Goal: Task Accomplishment & Management: Use online tool/utility

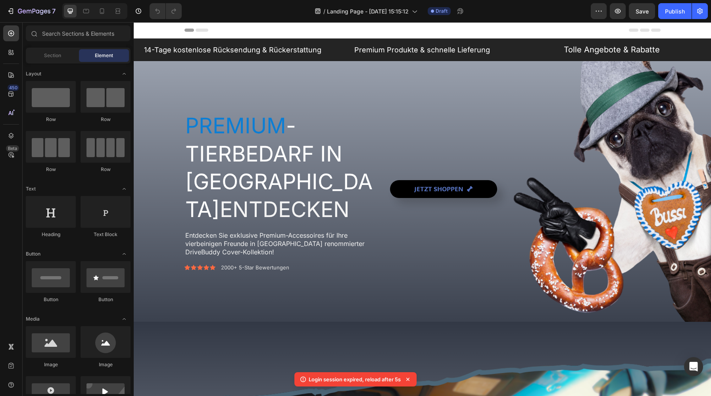
click at [411, 380] on icon at bounding box center [408, 379] width 8 height 8
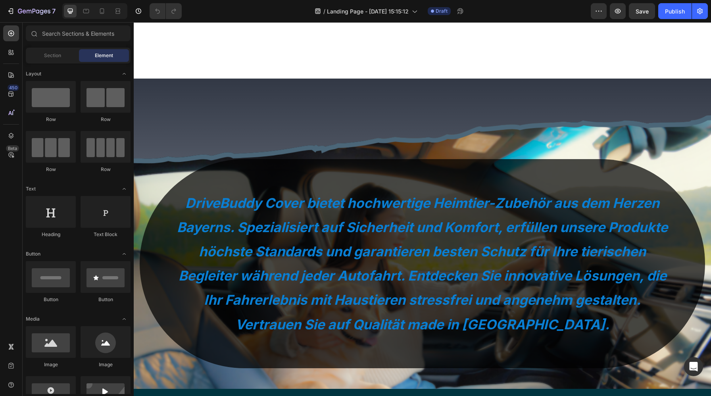
scroll to position [450, 0]
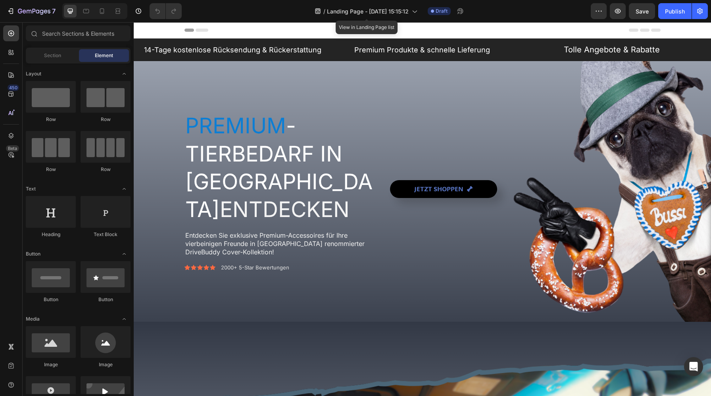
click at [388, 2] on div "/ Landing Page - Aug 10, 15:15:12" at bounding box center [366, 11] width 111 height 19
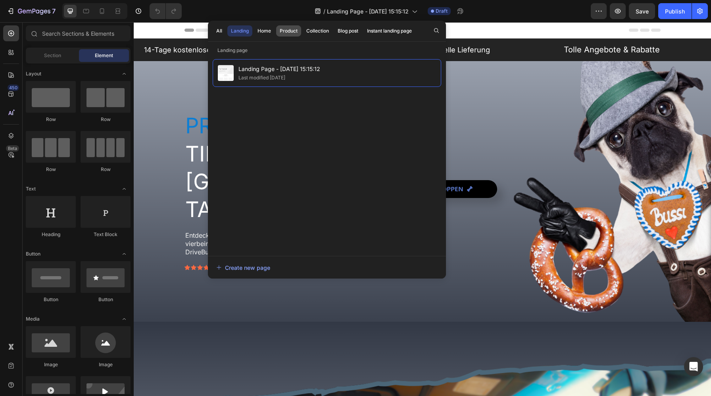
click at [282, 31] on div "Product" at bounding box center [289, 30] width 18 height 7
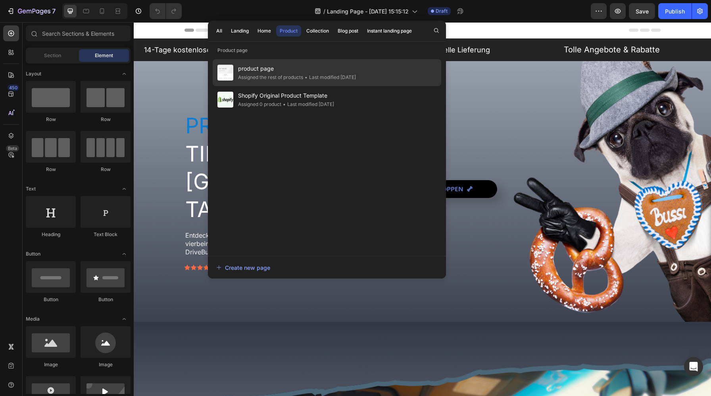
click at [266, 79] on div "Assigned the rest of products" at bounding box center [270, 77] width 65 height 8
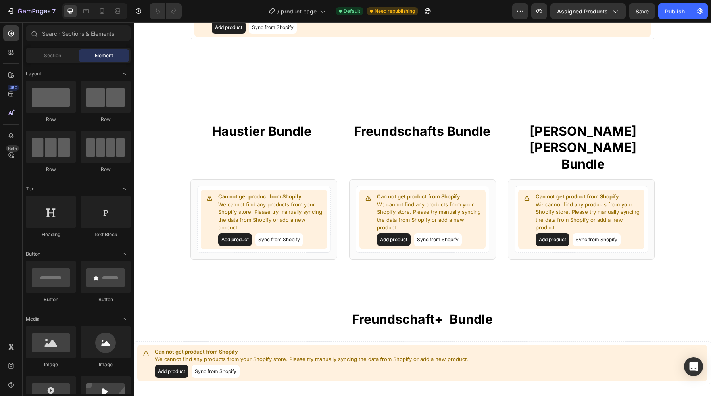
scroll to position [625, 0]
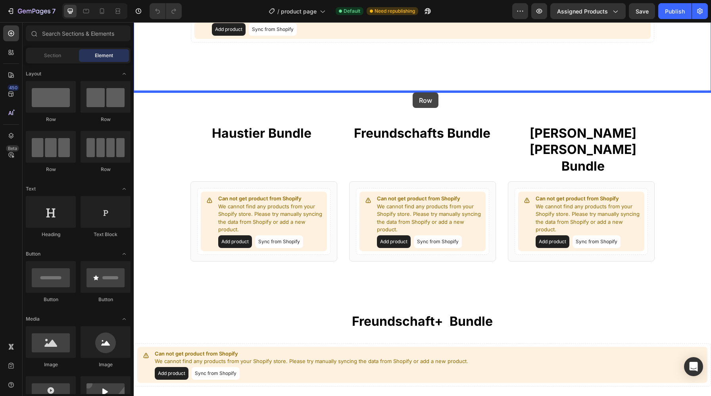
drag, startPoint x: 236, startPoint y: 130, endPoint x: 412, endPoint y: 92, distance: 180.9
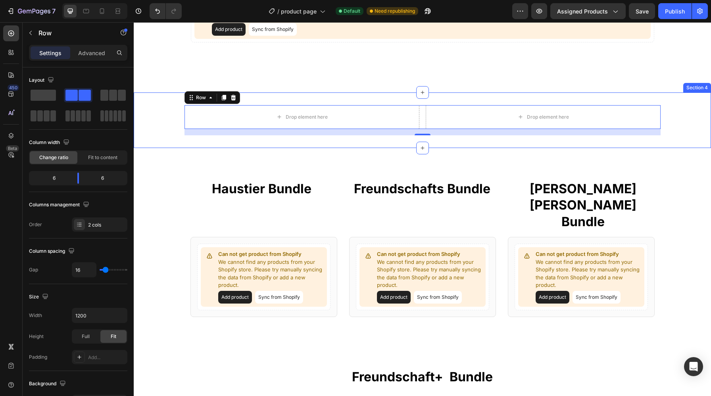
click at [390, 96] on div "Drop element here Drop element here Row 16 Section 4" at bounding box center [422, 120] width 577 height 56
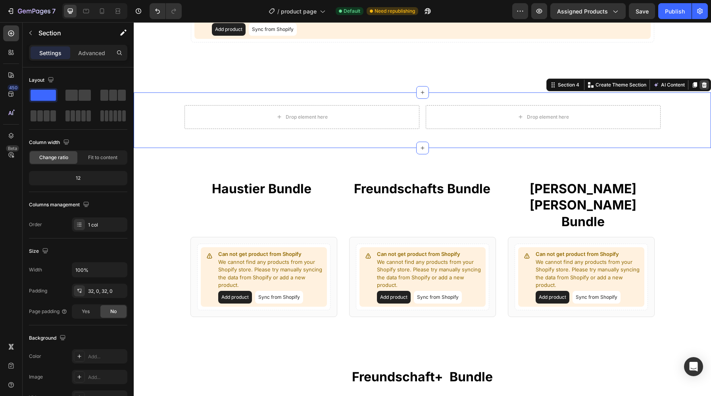
click at [704, 83] on icon at bounding box center [704, 85] width 5 height 6
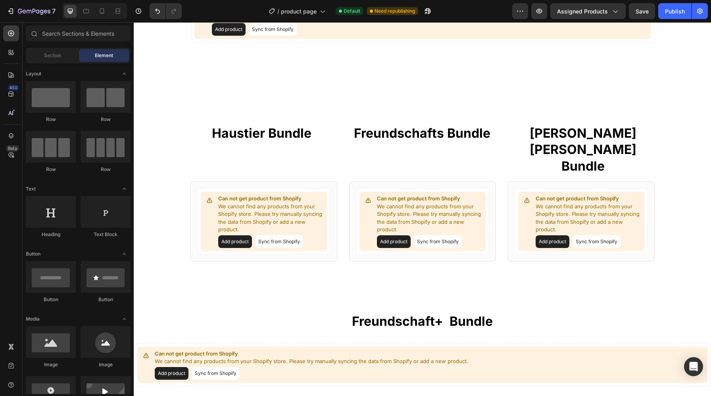
click at [50, 59] on div "Section" at bounding box center [52, 55] width 50 height 13
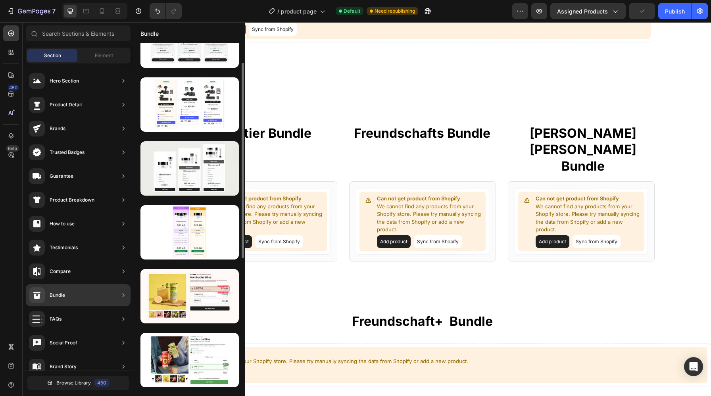
scroll to position [33, 0]
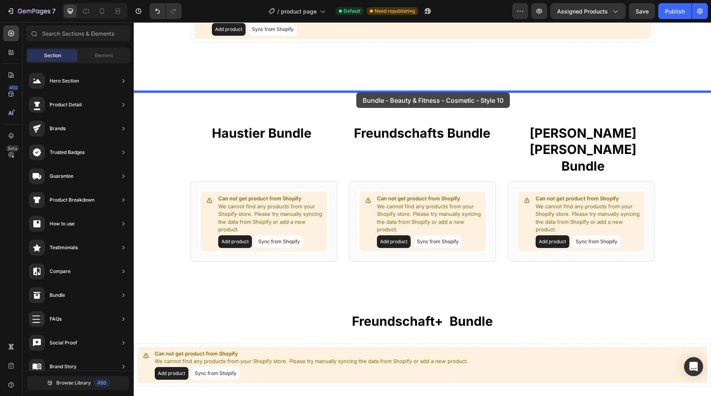
drag, startPoint x: 327, startPoint y: 253, endPoint x: 357, endPoint y: 92, distance: 163.7
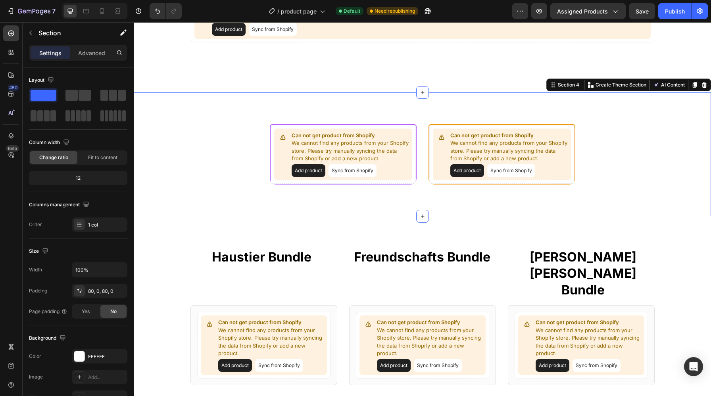
click at [466, 107] on div "Can not get product from Shopify We cannot find any products from your Shopify …" at bounding box center [422, 154] width 577 height 124
drag, startPoint x: 79, startPoint y: 93, endPoint x: 28, endPoint y: 115, distance: 55.4
click at [28, 115] on div "Layout Column width Change ratio Fit to content 12 Columns management Order 1 c…" at bounding box center [78, 309] width 111 height 484
click at [99, 88] on div at bounding box center [113, 95] width 29 height 14
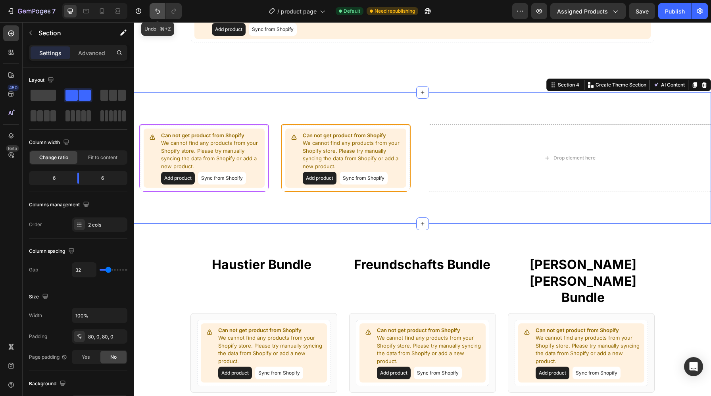
click at [155, 8] on icon "Undo/Redo" at bounding box center [157, 11] width 8 height 8
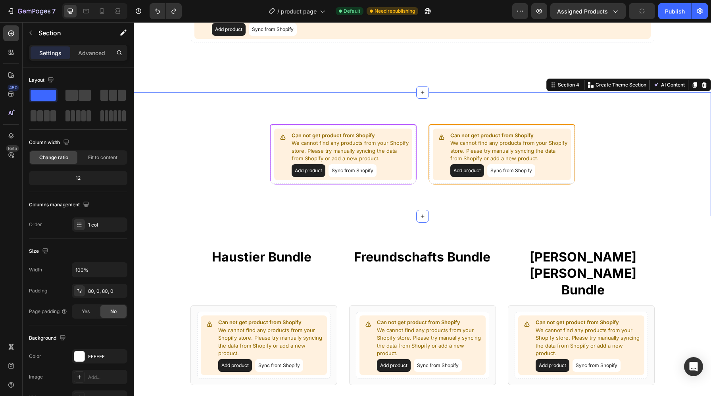
click at [314, 94] on div "Can not get product from Shopify We cannot find any products from your Shopify …" at bounding box center [422, 154] width 577 height 124
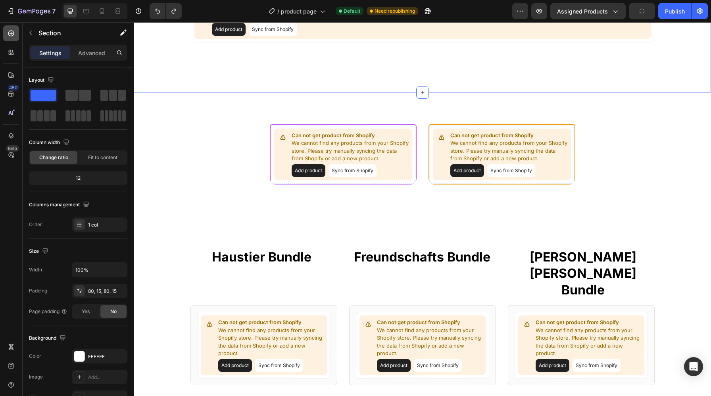
click at [14, 31] on icon at bounding box center [11, 33] width 8 height 8
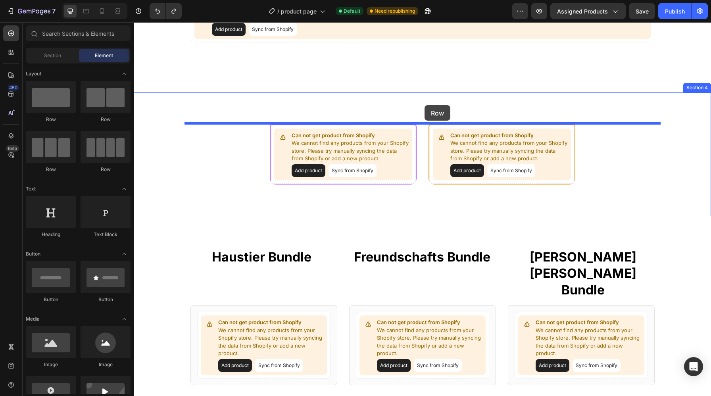
drag, startPoint x: 242, startPoint y: 113, endPoint x: 424, endPoint y: 105, distance: 182.2
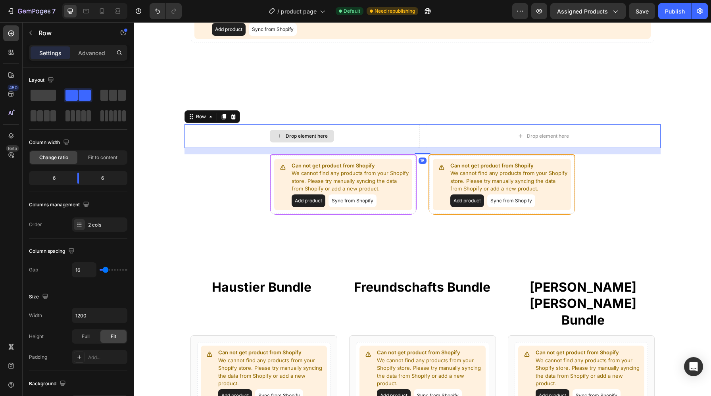
click at [361, 136] on div "Drop element here" at bounding box center [301, 136] width 235 height 24
click at [36, 31] on button "button" at bounding box center [30, 33] width 13 height 13
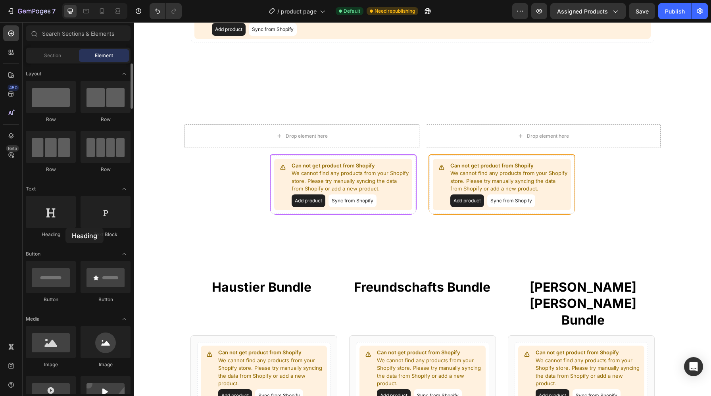
click at [65, 228] on div "Heading" at bounding box center [51, 217] width 50 height 42
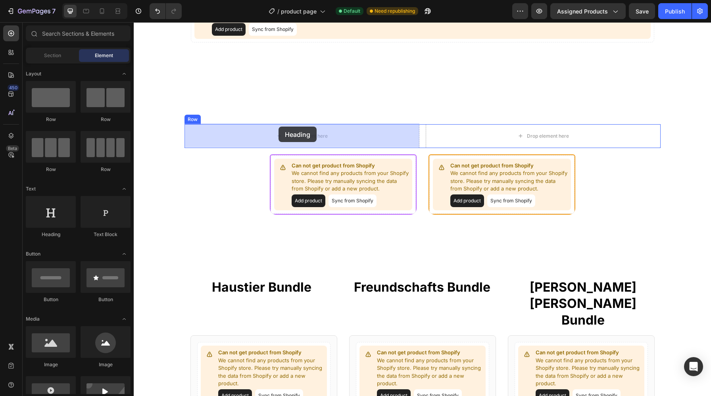
drag, startPoint x: 191, startPoint y: 241, endPoint x: 278, endPoint y: 127, distance: 144.3
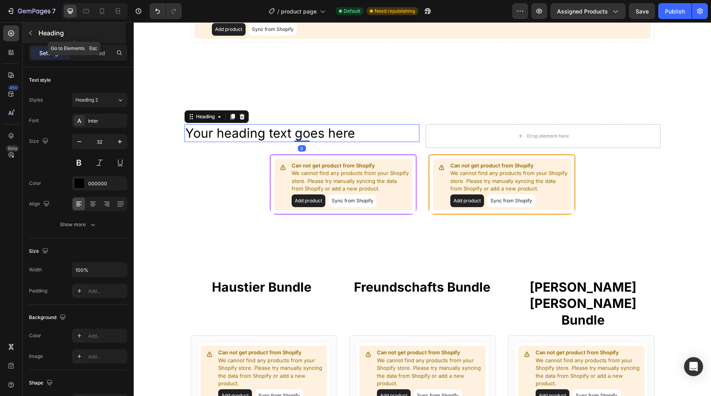
click at [61, 28] on p "Heading" at bounding box center [81, 33] width 86 height 10
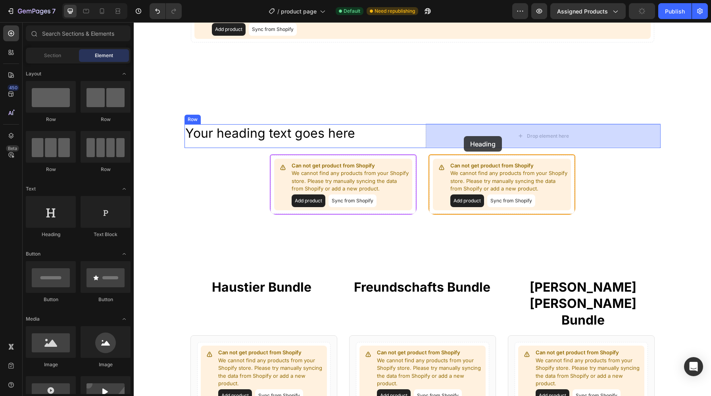
drag, startPoint x: 190, startPoint y: 231, endPoint x: 464, endPoint y: 136, distance: 289.4
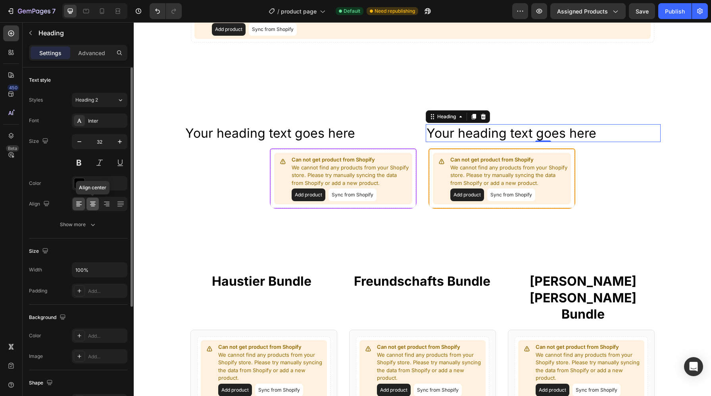
click at [90, 205] on icon at bounding box center [93, 204] width 6 height 1
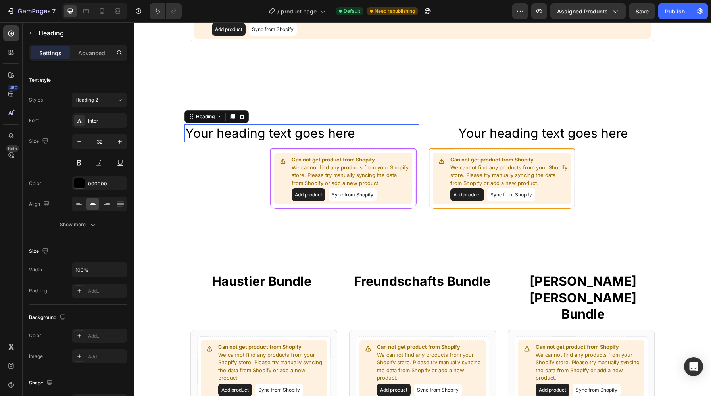
click at [362, 128] on h2 "Your heading text goes here" at bounding box center [301, 133] width 235 height 18
click at [92, 206] on icon at bounding box center [93, 206] width 4 height 1
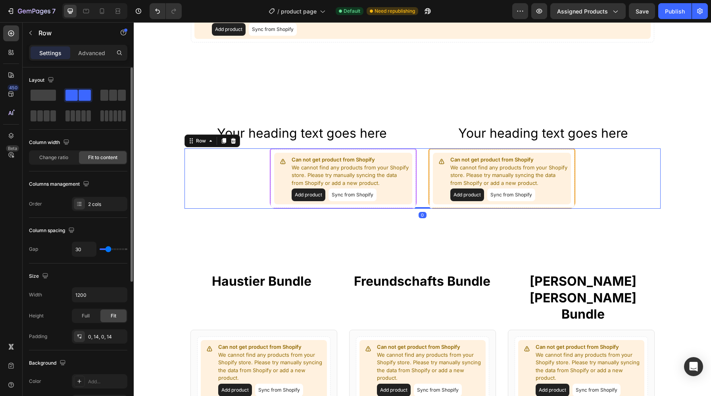
click at [419, 156] on div "Can not get product from Shopify We cannot find any products from your Shopify …" at bounding box center [422, 178] width 476 height 60
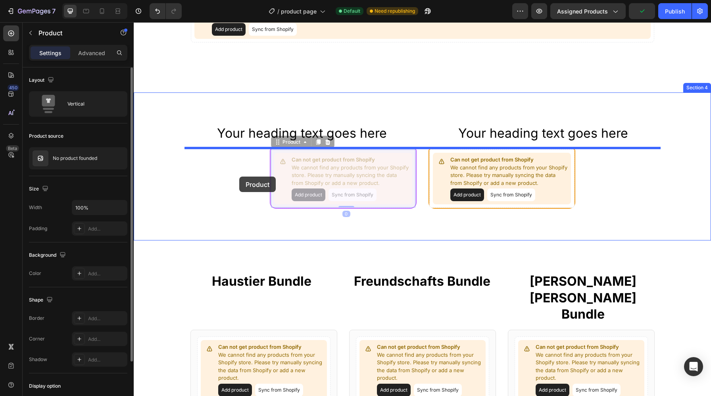
drag, startPoint x: 329, startPoint y: 171, endPoint x: 239, endPoint y: 176, distance: 90.2
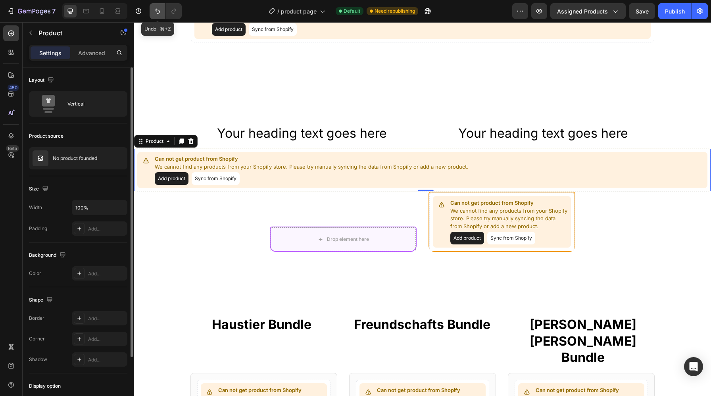
click at [155, 8] on icon "Undo/Redo" at bounding box center [157, 11] width 8 height 8
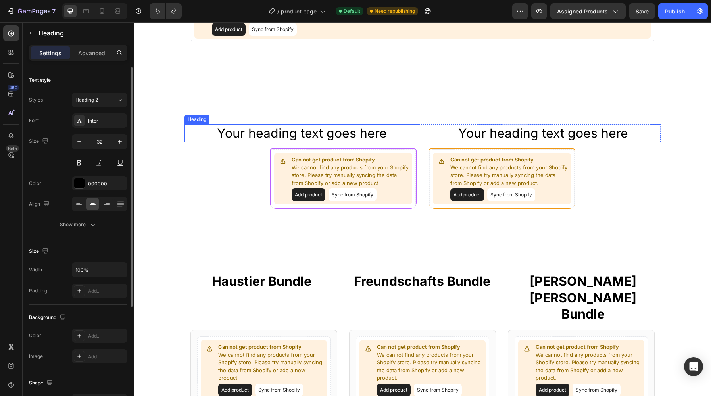
click at [381, 133] on h2 "Your heading text goes here" at bounding box center [301, 133] width 235 height 18
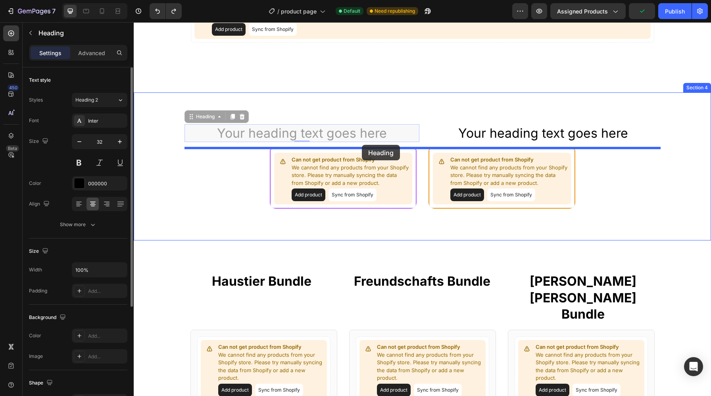
drag, startPoint x: 309, startPoint y: 135, endPoint x: 362, endPoint y: 145, distance: 54.1
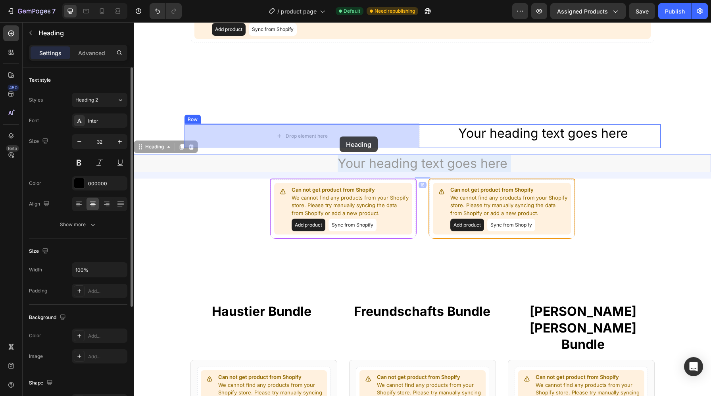
drag, startPoint x: 394, startPoint y: 162, endPoint x: 339, endPoint y: 136, distance: 60.0
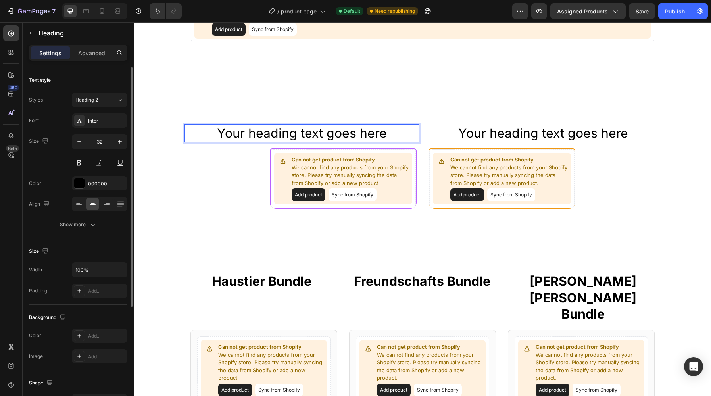
click at [342, 139] on h2 "Your heading text goes here" at bounding box center [301, 133] width 235 height 18
click at [342, 139] on p "Your heading text goes here" at bounding box center [301, 133] width 233 height 17
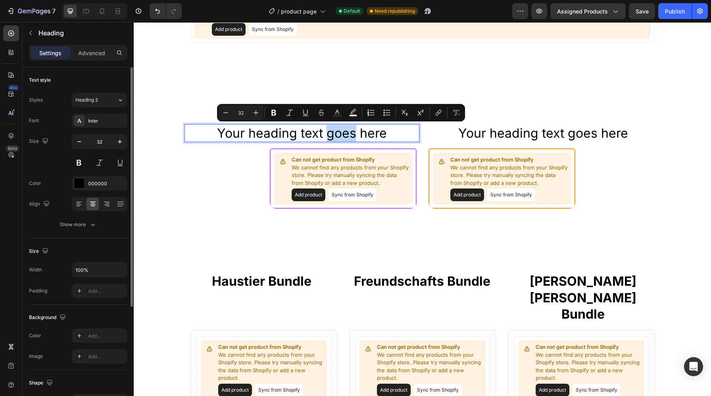
click at [342, 139] on p "Your heading text goes here" at bounding box center [301, 133] width 233 height 17
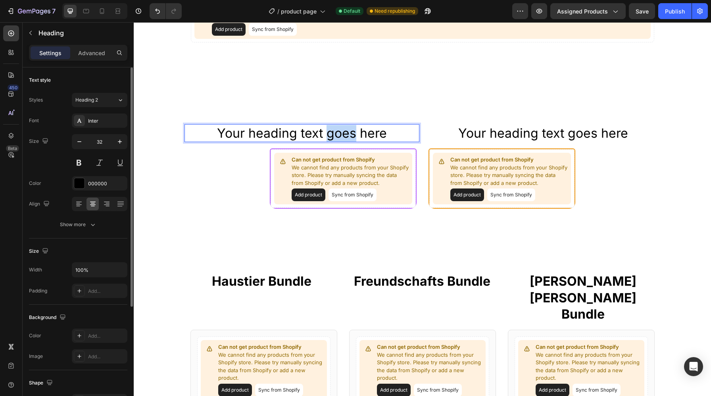
click at [342, 138] on p "Your heading text goes here" at bounding box center [301, 133] width 233 height 17
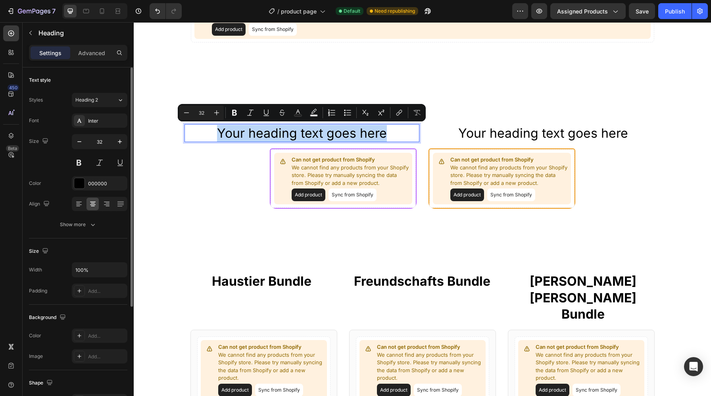
click at [342, 138] on p "Your heading text goes here" at bounding box center [301, 133] width 233 height 17
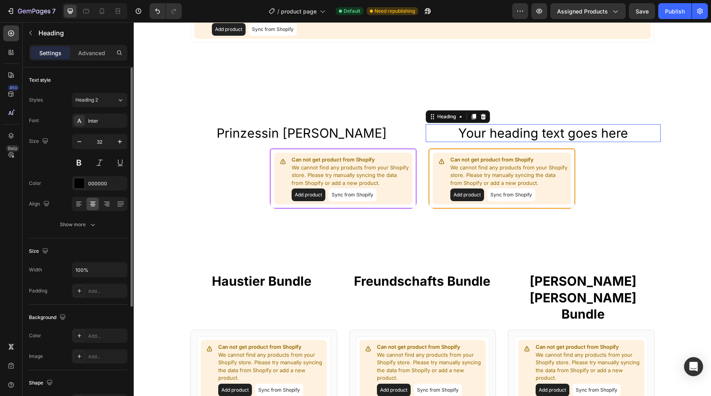
click at [501, 134] on h2 "Your heading text goes here" at bounding box center [543, 133] width 235 height 18
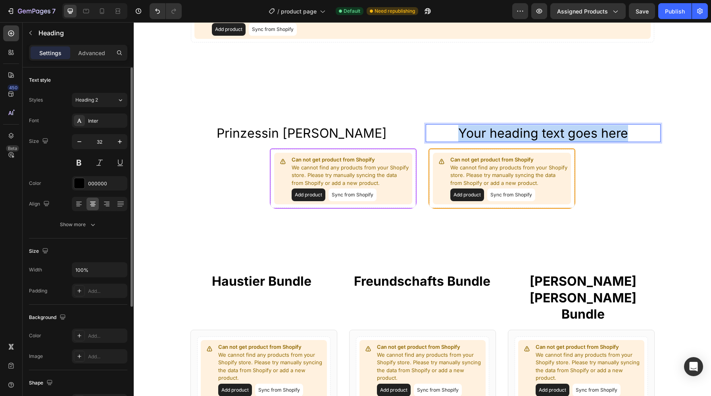
click at [501, 134] on p "Your heading text goes here" at bounding box center [542, 133] width 233 height 17
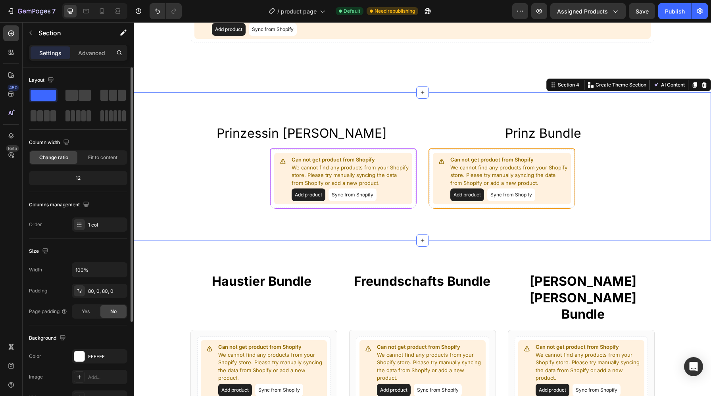
click at [536, 112] on div "Prinzessin Bundle Heading Prinz Bundle Heading Row Can not get product from Sho…" at bounding box center [422, 166] width 577 height 148
